Goal: Information Seeking & Learning: Find specific fact

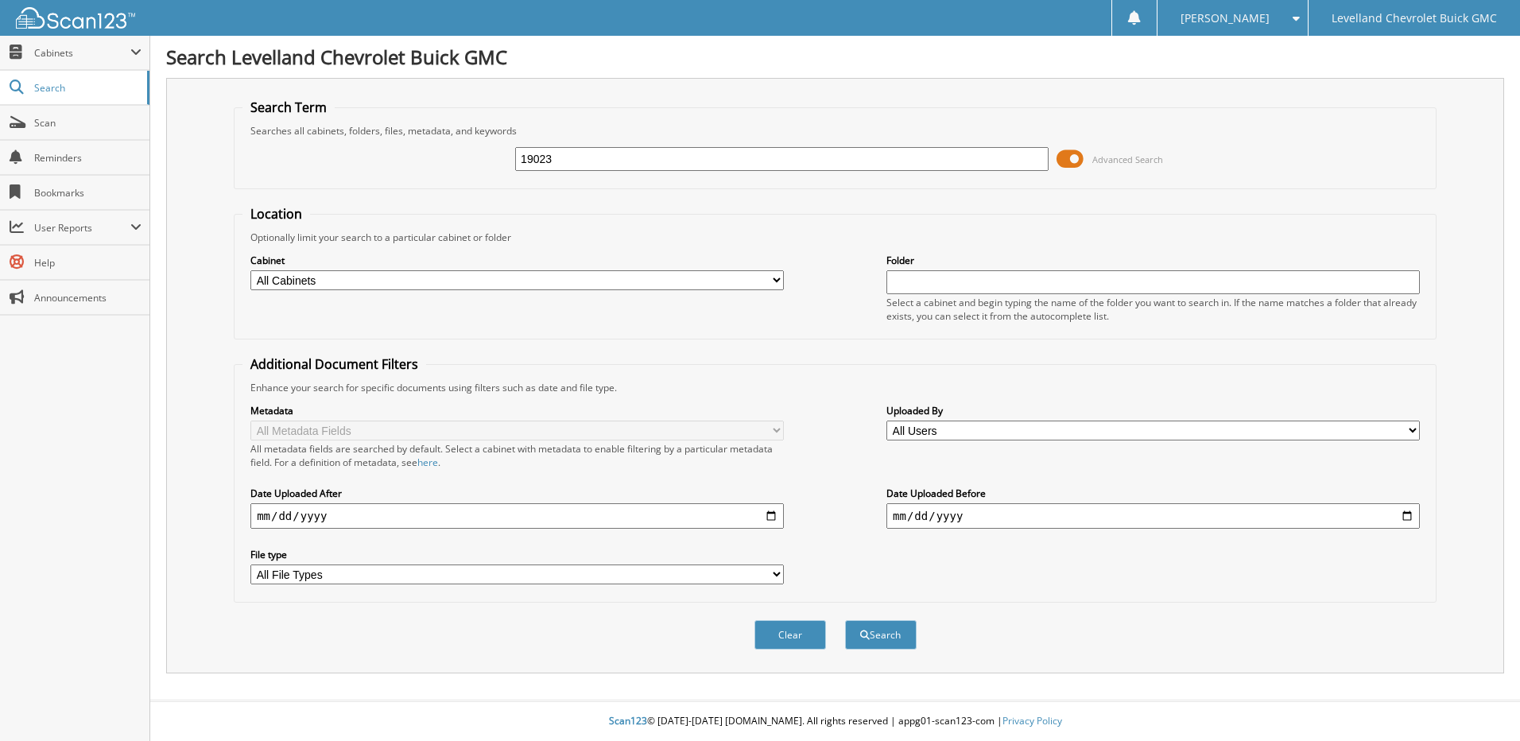
type input "19023"
click at [845, 620] on button "Search" at bounding box center [881, 634] width 72 height 29
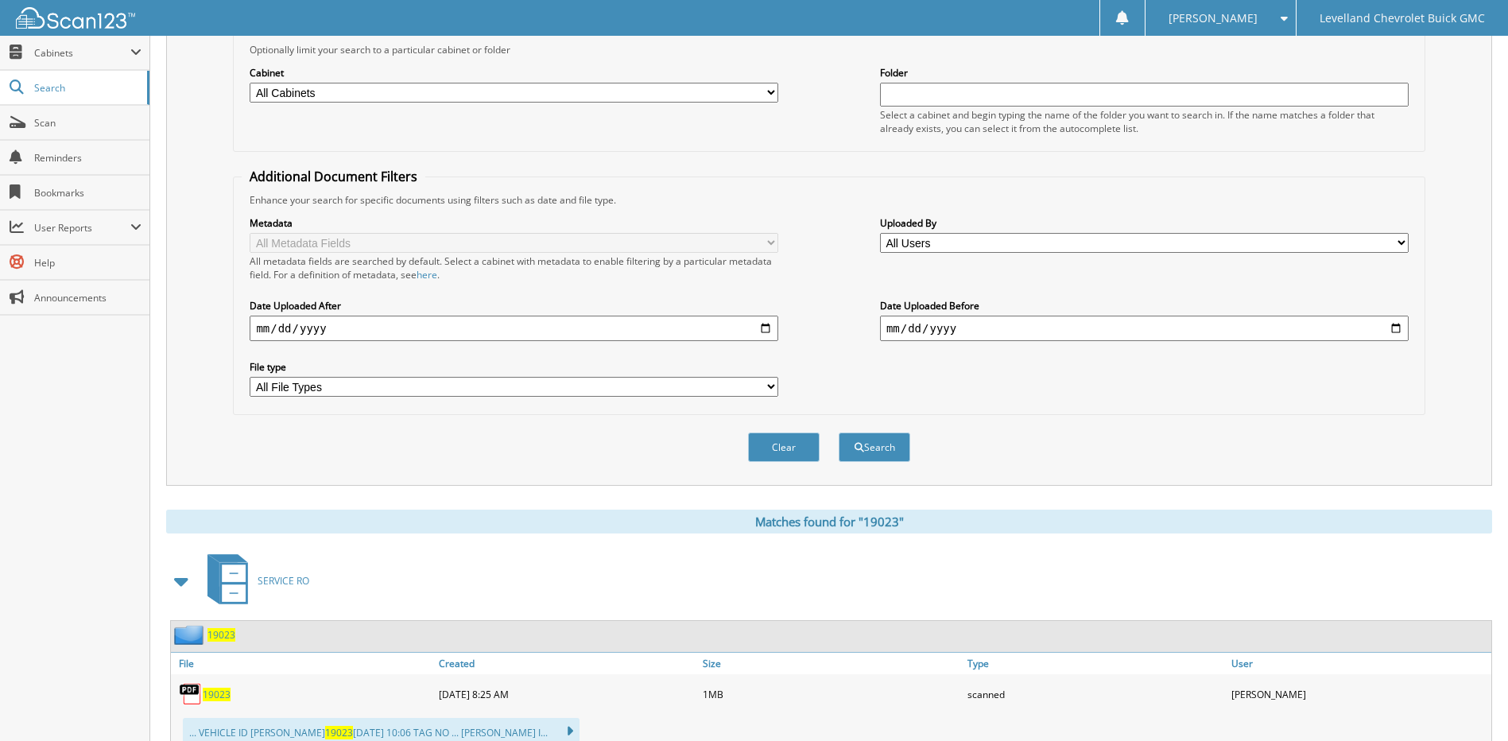
scroll to position [239, 0]
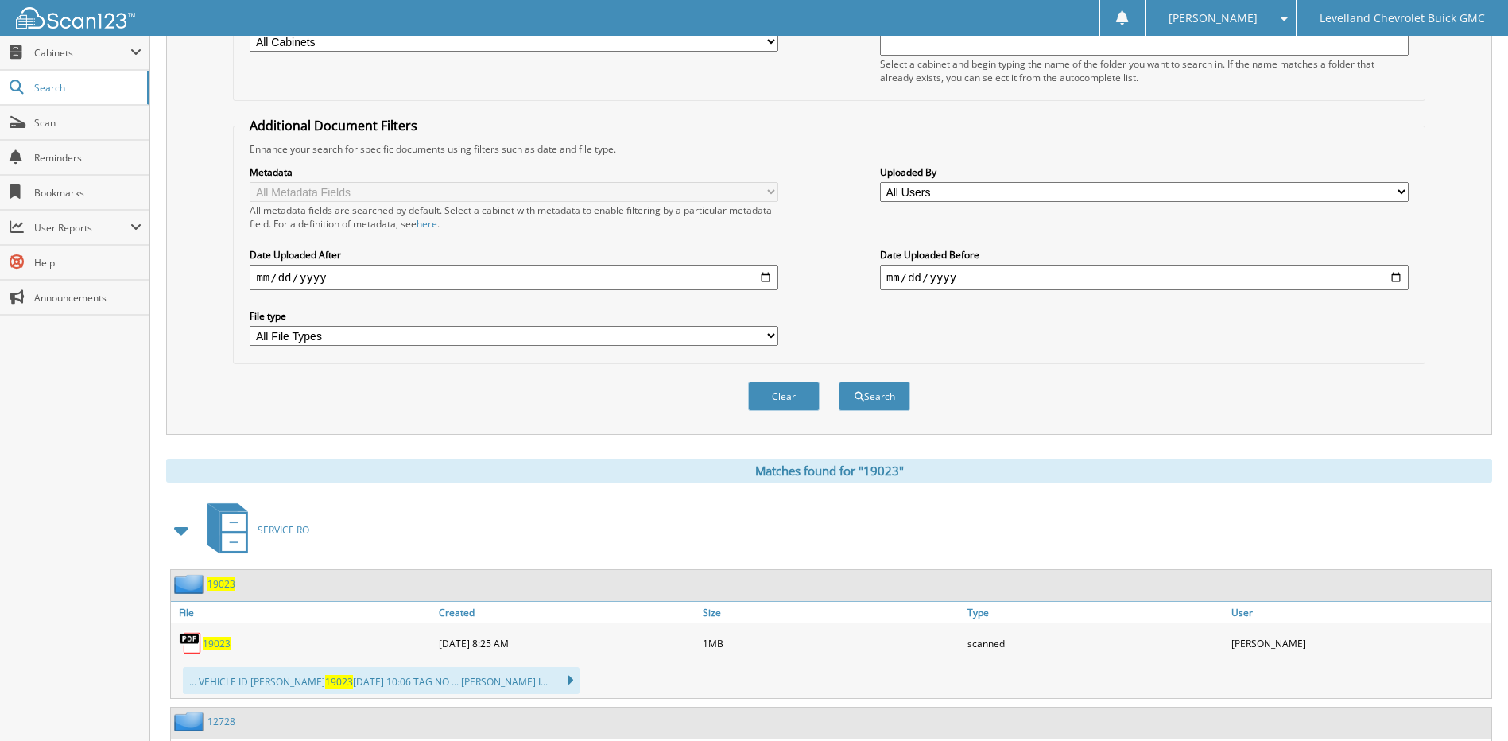
click at [219, 587] on span "19023" at bounding box center [221, 584] width 28 height 14
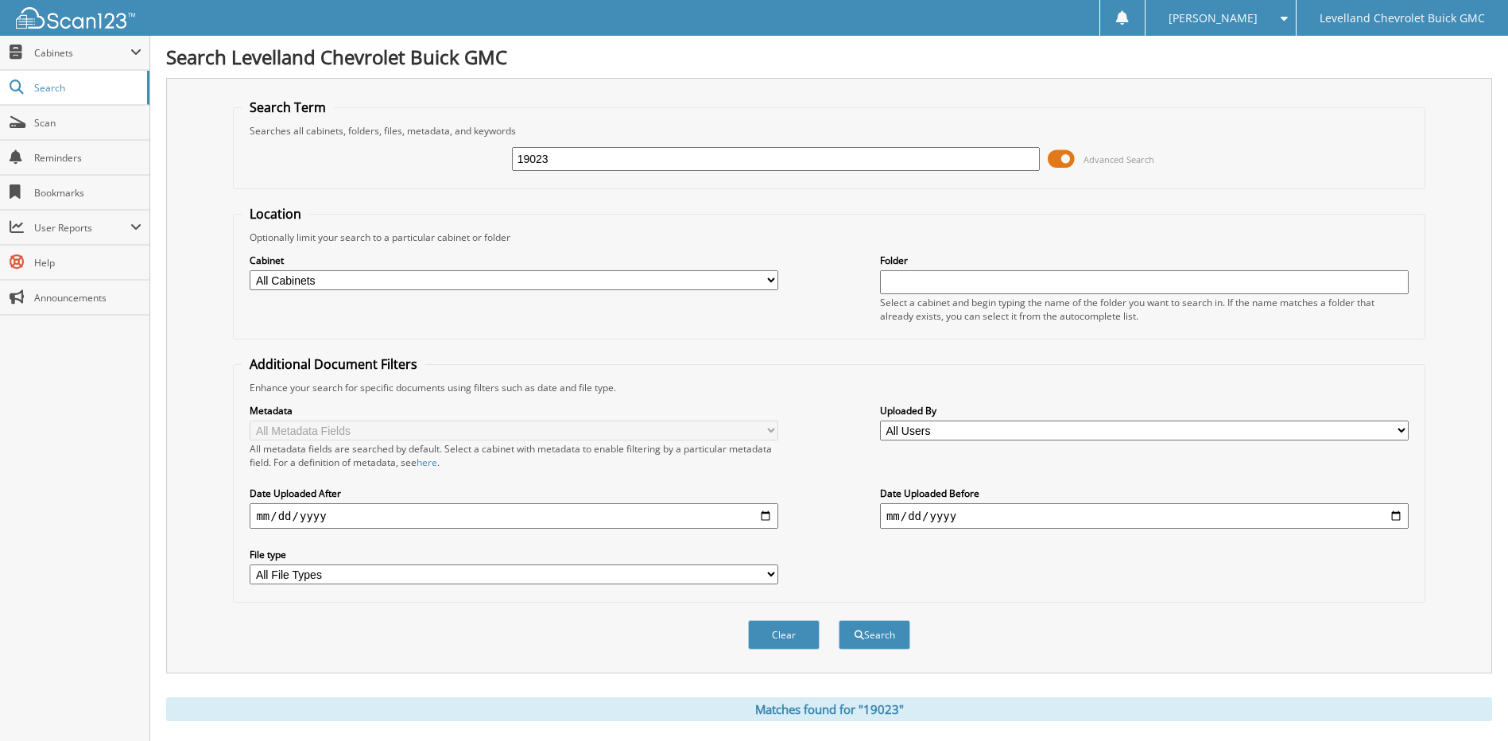
click at [559, 161] on input "19023" at bounding box center [776, 159] width 529 height 24
type input "1"
type input "19396"
click at [839, 620] on button "Search" at bounding box center [875, 634] width 72 height 29
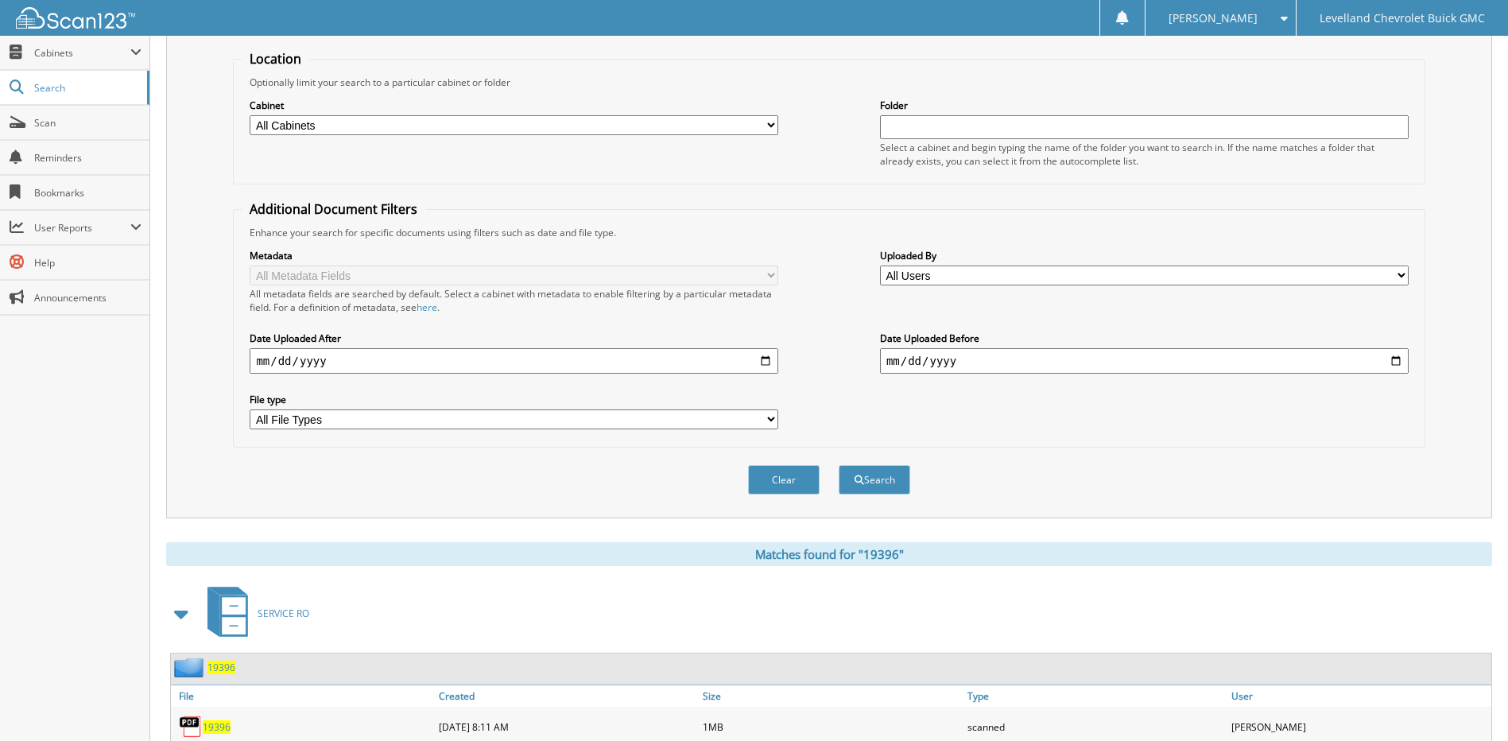
scroll to position [239, 0]
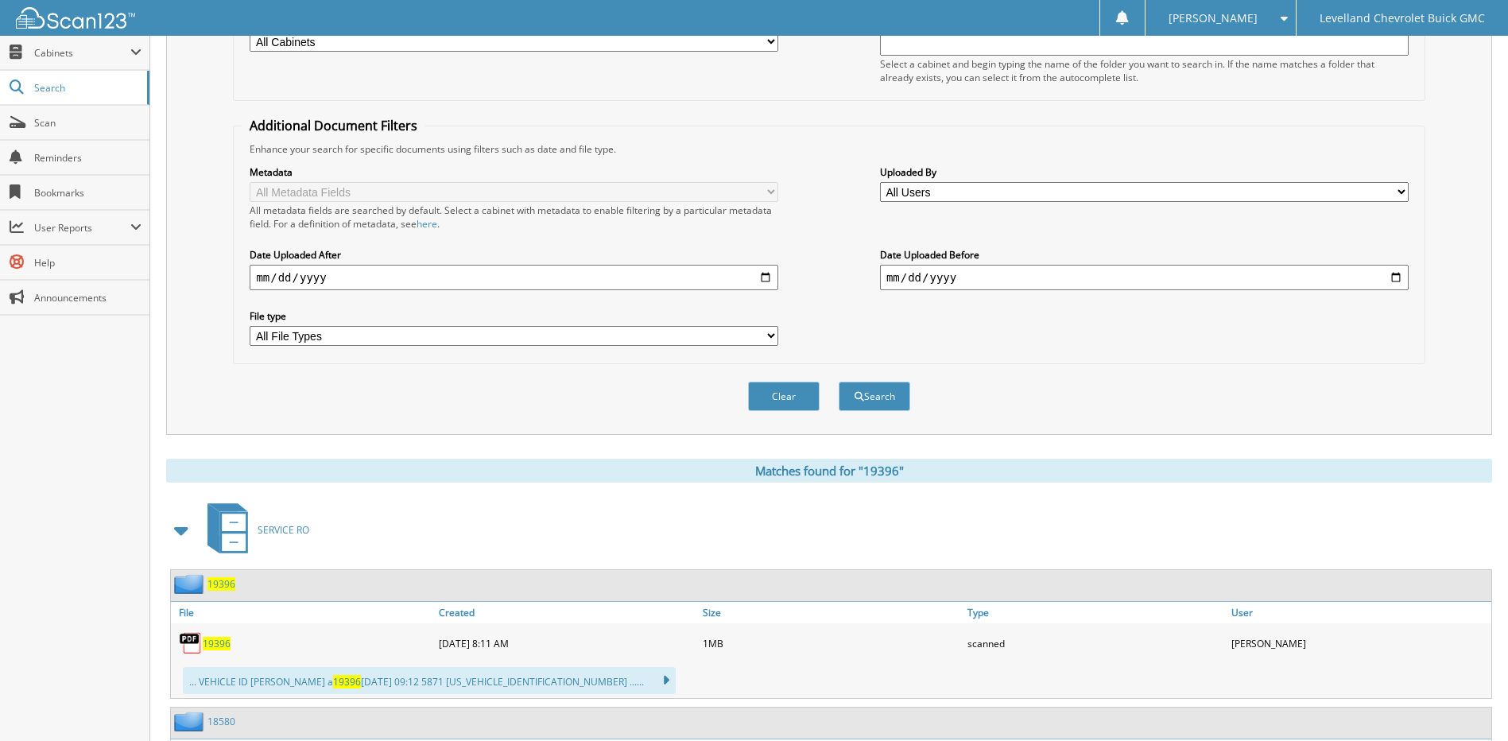
click at [216, 584] on span "19396" at bounding box center [221, 584] width 28 height 14
